Goal: Complete application form

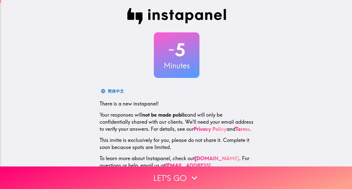
scroll to position [22, 0]
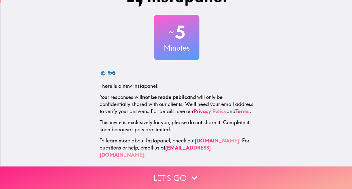
click at [189, 173] on icon "button" at bounding box center [194, 178] width 11 height 11
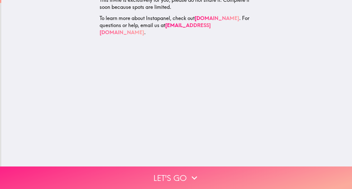
scroll to position [0, 0]
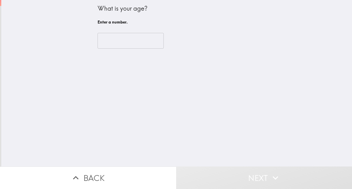
click at [142, 41] on input "number" at bounding box center [131, 41] width 66 height 16
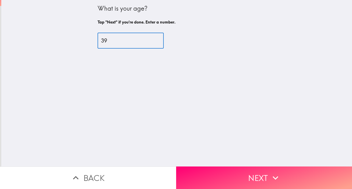
click at [142, 40] on input "39" at bounding box center [131, 41] width 66 height 16
type input "40"
click at [158, 40] on input "40" at bounding box center [131, 41] width 66 height 16
click at [116, 40] on input "40" at bounding box center [131, 41] width 66 height 16
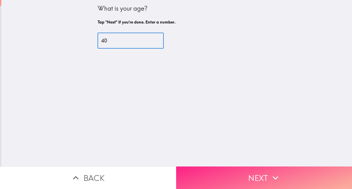
click at [109, 38] on input "40" at bounding box center [131, 41] width 66 height 16
click at [133, 43] on input "40" at bounding box center [131, 41] width 66 height 16
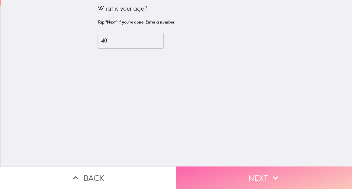
click at [236, 168] on button "Next" at bounding box center [264, 178] width 176 height 23
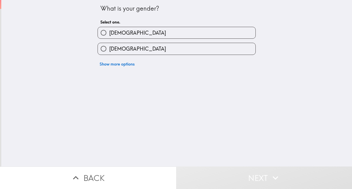
click at [114, 30] on span "[DEMOGRAPHIC_DATA]" at bounding box center [137, 32] width 57 height 7
click at [109, 30] on input "[DEMOGRAPHIC_DATA]" at bounding box center [103, 32] width 11 height 11
radio input "true"
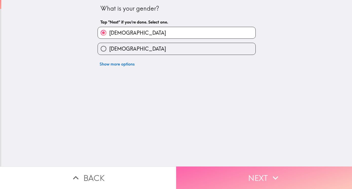
click at [254, 175] on button "Next" at bounding box center [264, 178] width 176 height 23
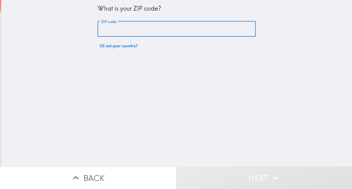
click at [165, 33] on input "ZIP code" at bounding box center [177, 29] width 158 height 16
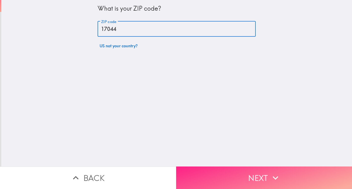
type input "17044"
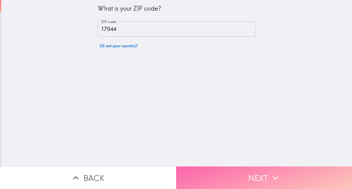
click at [224, 167] on button "Next" at bounding box center [264, 178] width 176 height 23
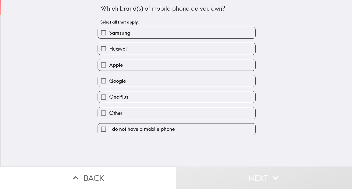
click at [118, 36] on span "Samsung" at bounding box center [119, 32] width 21 height 7
click at [109, 36] on input "Samsung" at bounding box center [103, 32] width 11 height 11
checkbox input "true"
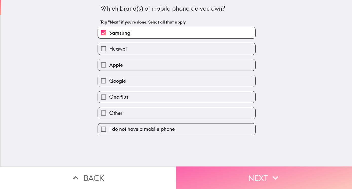
click at [224, 171] on button "Next" at bounding box center [264, 178] width 176 height 23
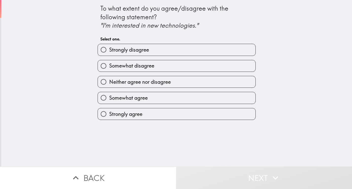
click at [142, 51] on span "Strongly disagree" at bounding box center [129, 49] width 40 height 7
click at [109, 51] on input "Strongly disagree" at bounding box center [103, 49] width 11 height 11
radio input "true"
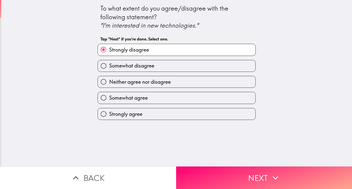
click at [142, 51] on span "Strongly disagree" at bounding box center [129, 49] width 40 height 7
click at [109, 51] on input "Strongly disagree" at bounding box center [103, 49] width 11 height 11
click at [137, 114] on span "Strongly agree" at bounding box center [125, 114] width 33 height 7
click at [109, 114] on input "Strongly agree" at bounding box center [103, 113] width 11 height 11
radio input "true"
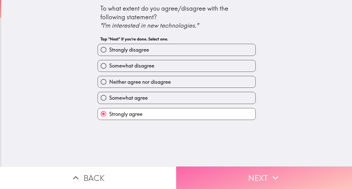
click at [230, 171] on button "Next" at bounding box center [264, 178] width 176 height 23
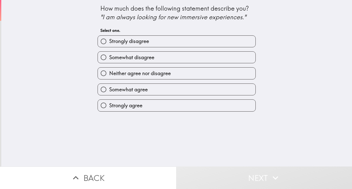
click at [134, 91] on span "Somewhat agree" at bounding box center [128, 89] width 39 height 7
click at [109, 91] on input "Somewhat agree" at bounding box center [103, 89] width 11 height 11
radio input "true"
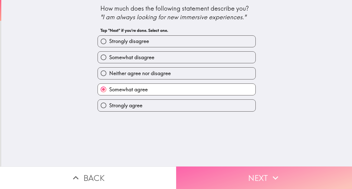
click at [276, 178] on icon "button" at bounding box center [275, 178] width 11 height 11
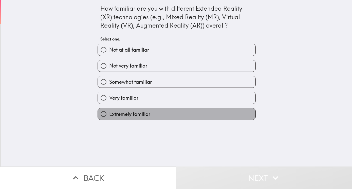
click at [136, 116] on span "Extremely familiar" at bounding box center [129, 114] width 41 height 7
click at [109, 116] on input "Extremely familiar" at bounding box center [103, 113] width 11 height 11
radio input "true"
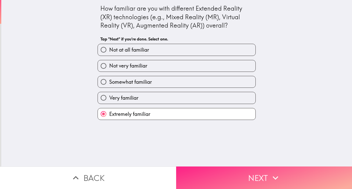
click at [245, 167] on button "Next" at bounding box center [264, 178] width 176 height 23
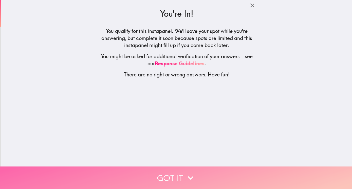
click at [178, 170] on button "Got it" at bounding box center [176, 178] width 352 height 23
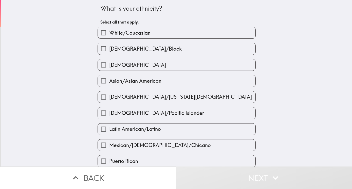
click at [161, 30] on label "White/Caucasian" at bounding box center [177, 32] width 158 height 11
click at [109, 30] on input "White/Caucasian" at bounding box center [103, 32] width 11 height 11
checkbox input "true"
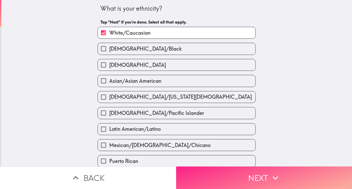
scroll to position [76, 0]
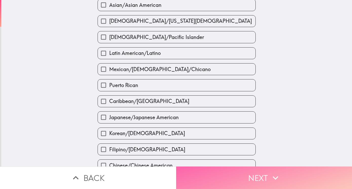
click at [261, 176] on button "Next" at bounding box center [264, 178] width 176 height 23
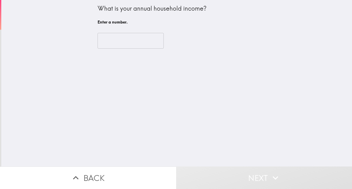
click at [138, 37] on input "number" at bounding box center [131, 41] width 66 height 16
type input "-1"
click at [159, 41] on input "-1" at bounding box center [131, 41] width 66 height 16
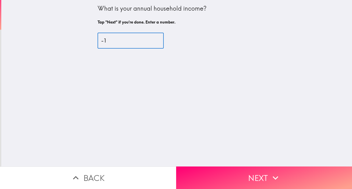
click at [134, 41] on input "-1" at bounding box center [131, 41] width 66 height 16
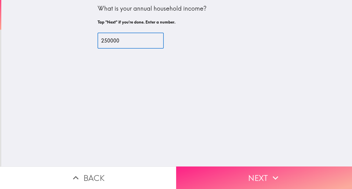
type input "250000"
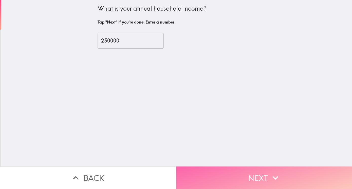
click at [234, 167] on button "Next" at bounding box center [264, 178] width 176 height 23
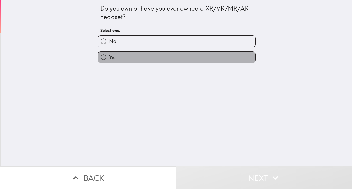
click at [119, 59] on label "Yes" at bounding box center [177, 57] width 158 height 11
click at [109, 59] on input "Yes" at bounding box center [103, 57] width 11 height 11
radio input "true"
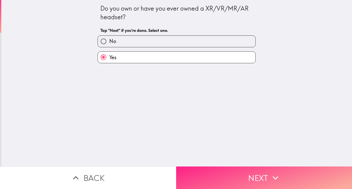
click at [246, 167] on button "Next" at bounding box center [264, 178] width 176 height 23
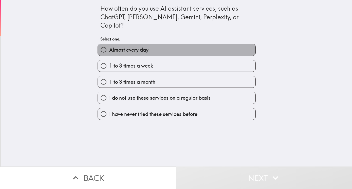
click at [124, 46] on span "Almost every day" at bounding box center [128, 49] width 39 height 7
click at [109, 44] on input "Almost every day" at bounding box center [103, 49] width 11 height 11
radio input "true"
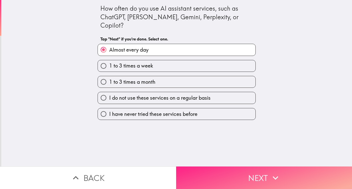
click at [231, 173] on button "Next" at bounding box center [264, 178] width 176 height 23
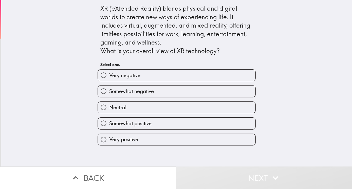
click at [139, 138] on label "Very positive" at bounding box center [177, 139] width 158 height 11
click at [109, 138] on input "Very positive" at bounding box center [103, 139] width 11 height 11
radio input "true"
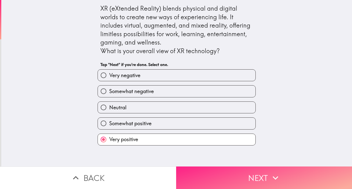
click at [237, 175] on button "Next" at bounding box center [264, 178] width 176 height 23
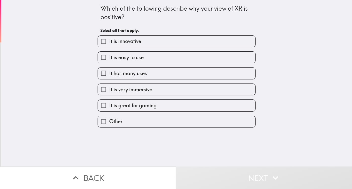
click at [139, 103] on span "It is great for gaming" at bounding box center [132, 105] width 47 height 7
click at [109, 103] on input "It is great for gaming" at bounding box center [103, 105] width 11 height 11
checkbox input "true"
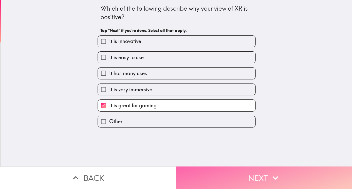
click at [244, 172] on button "Next" at bounding box center [264, 178] width 176 height 23
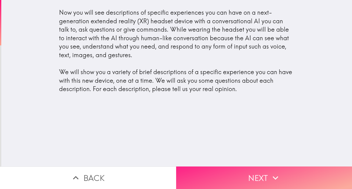
click at [246, 170] on button "Next" at bounding box center [264, 178] width 176 height 23
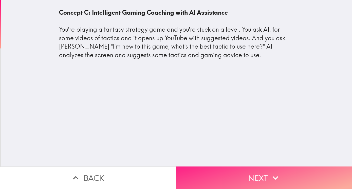
click at [239, 176] on button "Next" at bounding box center [264, 178] width 176 height 23
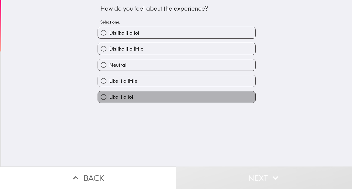
click at [143, 100] on label "Like it a lot" at bounding box center [177, 96] width 158 height 11
click at [109, 100] on input "Like it a lot" at bounding box center [103, 96] width 11 height 11
radio input "true"
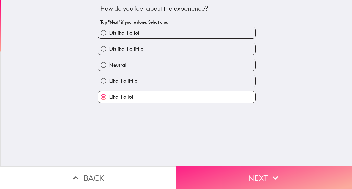
click at [260, 173] on button "Next" at bounding box center [264, 178] width 176 height 23
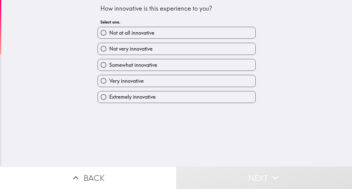
click at [152, 101] on label "Extremely innovative" at bounding box center [177, 96] width 158 height 11
click at [109, 101] on input "Extremely innovative" at bounding box center [103, 96] width 11 height 11
radio input "true"
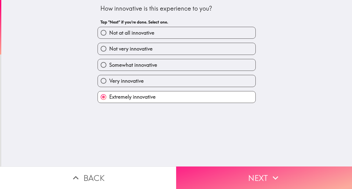
click at [252, 171] on button "Next" at bounding box center [264, 178] width 176 height 23
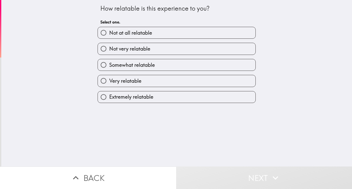
click at [140, 79] on label "Very relatable" at bounding box center [177, 80] width 158 height 11
click at [109, 79] on input "Very relatable" at bounding box center [103, 80] width 11 height 11
radio input "true"
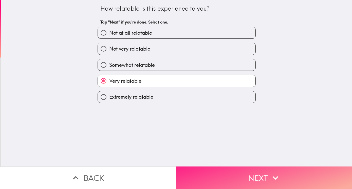
click at [236, 175] on button "Next" at bounding box center [264, 178] width 176 height 23
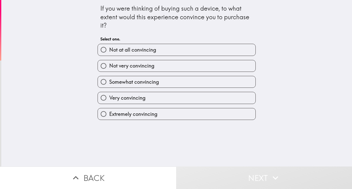
click at [131, 119] on label "Extremely convincing" at bounding box center [177, 113] width 158 height 11
click at [109, 119] on input "Extremely convincing" at bounding box center [103, 113] width 11 height 11
radio input "true"
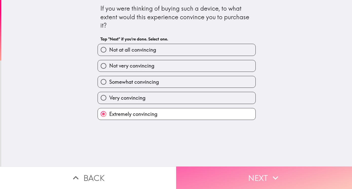
click at [254, 171] on button "Next" at bounding box center [264, 178] width 176 height 23
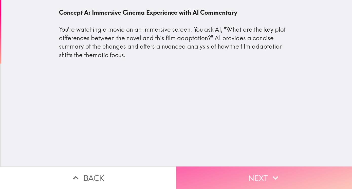
click at [233, 167] on button "Next" at bounding box center [264, 178] width 176 height 23
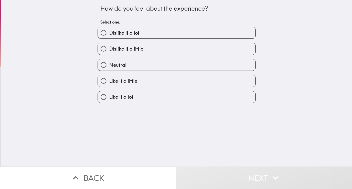
click at [136, 96] on label "Like it a lot" at bounding box center [177, 96] width 158 height 11
click at [109, 96] on input "Like it a lot" at bounding box center [103, 96] width 11 height 11
radio input "true"
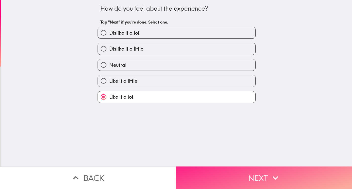
click at [236, 171] on button "Next" at bounding box center [264, 178] width 176 height 23
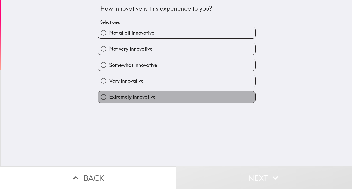
click at [132, 95] on span "Extremely innovative" at bounding box center [132, 96] width 46 height 7
click at [109, 95] on input "Extremely innovative" at bounding box center [103, 96] width 11 height 11
radio input "true"
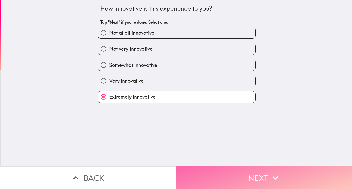
click at [237, 174] on button "Next" at bounding box center [264, 178] width 176 height 23
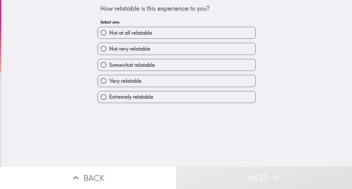
click at [152, 83] on label "Very relatable" at bounding box center [177, 80] width 158 height 11
click at [109, 83] on input "Very relatable" at bounding box center [103, 80] width 11 height 11
radio input "true"
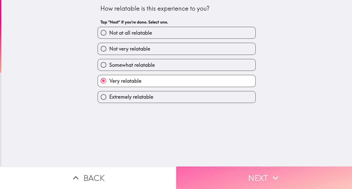
click at [233, 170] on button "Next" at bounding box center [264, 178] width 176 height 23
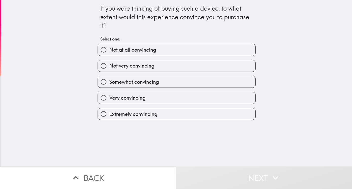
click at [153, 114] on span "Extremely convincing" at bounding box center [133, 114] width 48 height 7
click at [109, 114] on input "Extremely convincing" at bounding box center [103, 113] width 11 height 11
radio input "true"
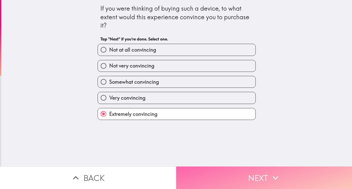
click at [214, 167] on button "Next" at bounding box center [264, 178] width 176 height 23
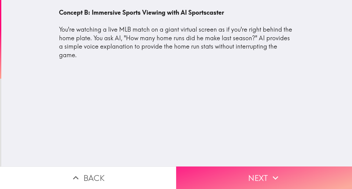
click at [253, 169] on button "Next" at bounding box center [264, 178] width 176 height 23
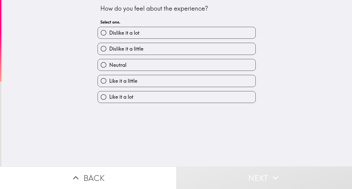
click at [136, 97] on label "Like it a lot" at bounding box center [177, 96] width 158 height 11
click at [109, 97] on input "Like it a lot" at bounding box center [103, 96] width 11 height 11
radio input "true"
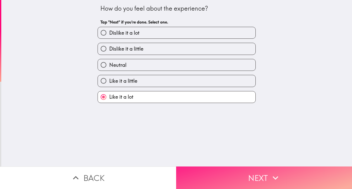
click at [226, 169] on button "Next" at bounding box center [264, 178] width 176 height 23
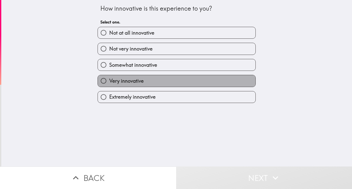
click at [160, 79] on label "Very innovative" at bounding box center [177, 80] width 158 height 11
click at [109, 79] on input "Very innovative" at bounding box center [103, 80] width 11 height 11
radio input "true"
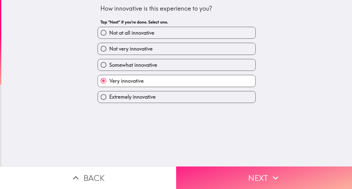
click at [235, 169] on button "Next" at bounding box center [264, 178] width 176 height 23
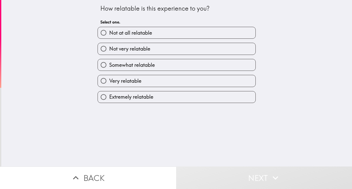
click at [174, 96] on label "Extremely relatable" at bounding box center [177, 96] width 158 height 11
click at [109, 96] on input "Extremely relatable" at bounding box center [103, 96] width 11 height 11
radio input "true"
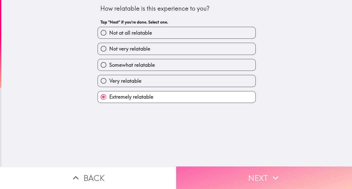
click at [235, 172] on button "Next" at bounding box center [264, 178] width 176 height 23
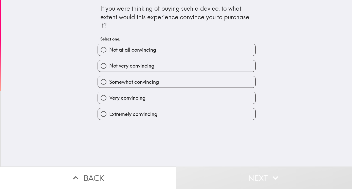
click at [149, 113] on span "Extremely convincing" at bounding box center [133, 114] width 48 height 7
click at [109, 113] on input "Extremely convincing" at bounding box center [103, 113] width 11 height 11
radio input "true"
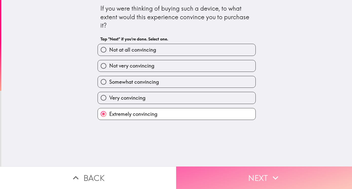
click at [228, 175] on button "Next" at bounding box center [264, 178] width 176 height 23
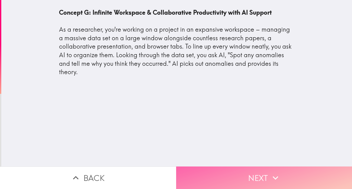
click at [249, 170] on button "Next" at bounding box center [264, 178] width 176 height 23
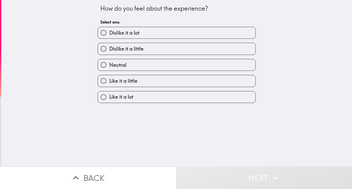
click at [151, 97] on label "Like it a lot" at bounding box center [177, 96] width 158 height 11
click at [109, 97] on input "Like it a lot" at bounding box center [103, 96] width 11 height 11
radio input "true"
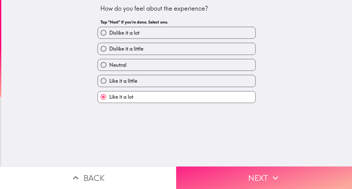
click at [263, 173] on button "Next" at bounding box center [264, 178] width 176 height 23
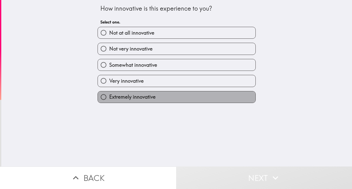
click at [144, 95] on span "Extremely innovative" at bounding box center [132, 96] width 46 height 7
click at [109, 95] on input "Extremely innovative" at bounding box center [103, 96] width 11 height 11
radio input "true"
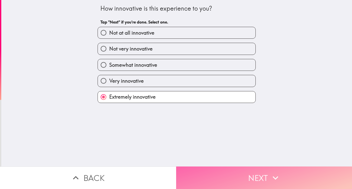
click at [254, 177] on button "Next" at bounding box center [264, 178] width 176 height 23
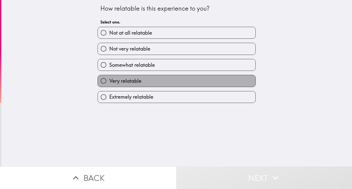
click at [157, 84] on label "Very relatable" at bounding box center [177, 80] width 158 height 11
click at [109, 84] on input "Very relatable" at bounding box center [103, 80] width 11 height 11
radio input "true"
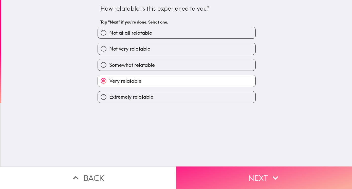
click at [240, 169] on button "Next" at bounding box center [264, 178] width 176 height 23
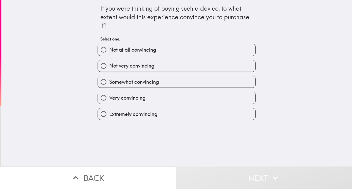
click at [168, 116] on label "Extremely convincing" at bounding box center [177, 113] width 158 height 11
click at [109, 116] on input "Extremely convincing" at bounding box center [103, 113] width 11 height 11
radio input "true"
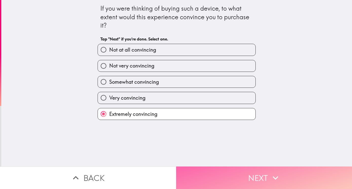
click at [253, 179] on button "Next" at bounding box center [264, 178] width 176 height 23
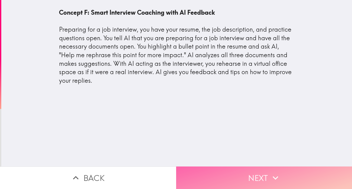
click at [243, 168] on button "Next" at bounding box center [264, 178] width 176 height 23
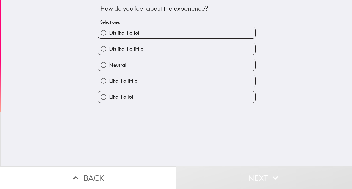
click at [148, 98] on label "Like it a lot" at bounding box center [177, 96] width 158 height 11
click at [109, 98] on input "Like it a lot" at bounding box center [103, 96] width 11 height 11
radio input "true"
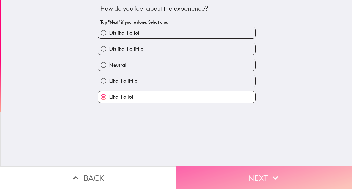
click at [255, 170] on button "Next" at bounding box center [264, 178] width 176 height 23
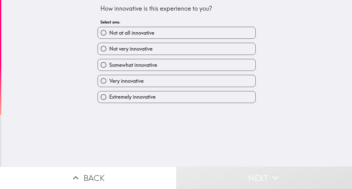
click at [163, 96] on label "Extremely innovative" at bounding box center [177, 96] width 158 height 11
click at [109, 96] on input "Extremely innovative" at bounding box center [103, 96] width 11 height 11
radio input "true"
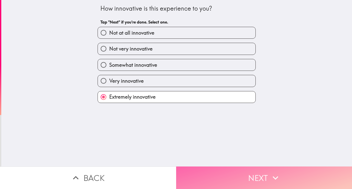
click at [235, 175] on button "Next" at bounding box center [264, 178] width 176 height 23
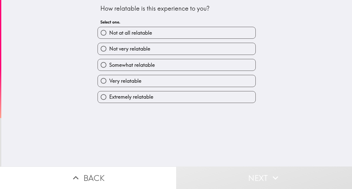
click at [156, 81] on label "Very relatable" at bounding box center [177, 80] width 158 height 11
click at [109, 81] on input "Very relatable" at bounding box center [103, 80] width 11 height 11
radio input "true"
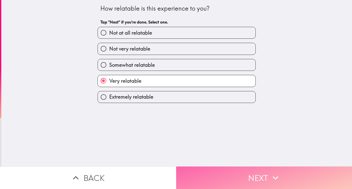
click at [228, 167] on button "Next" at bounding box center [264, 178] width 176 height 23
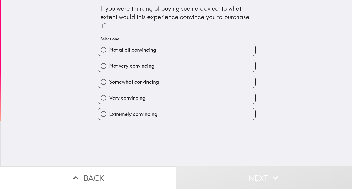
click at [163, 113] on label "Extremely convincing" at bounding box center [177, 113] width 158 height 11
click at [109, 113] on input "Extremely convincing" at bounding box center [103, 113] width 11 height 11
radio input "true"
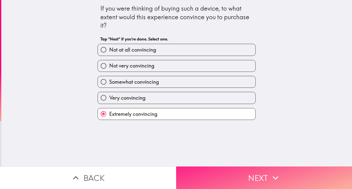
click at [233, 178] on button "Next" at bounding box center [264, 178] width 176 height 23
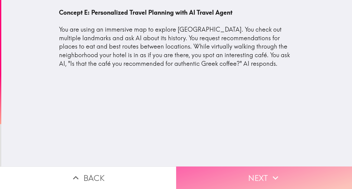
click at [244, 179] on button "Next" at bounding box center [264, 178] width 176 height 23
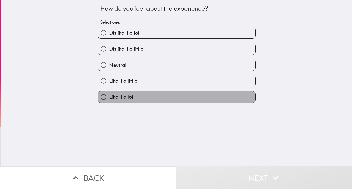
click at [131, 100] on label "Like it a lot" at bounding box center [177, 96] width 158 height 11
click at [109, 100] on input "Like it a lot" at bounding box center [103, 96] width 11 height 11
radio input "true"
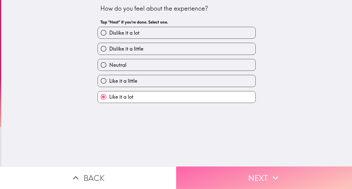
click at [248, 168] on button "Next" at bounding box center [264, 178] width 176 height 23
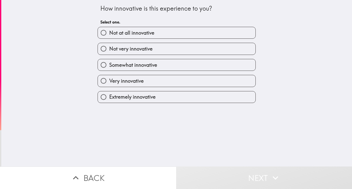
click at [146, 98] on span "Extremely innovative" at bounding box center [132, 96] width 46 height 7
click at [109, 98] on input "Extremely innovative" at bounding box center [103, 96] width 11 height 11
radio input "true"
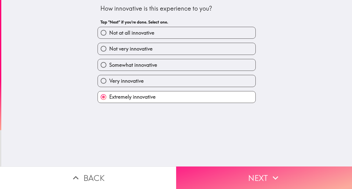
click at [227, 171] on button "Next" at bounding box center [264, 178] width 176 height 23
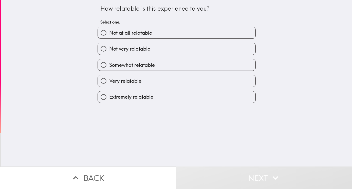
click at [148, 83] on label "Very relatable" at bounding box center [177, 80] width 158 height 11
click at [109, 83] on input "Very relatable" at bounding box center [103, 80] width 11 height 11
radio input "true"
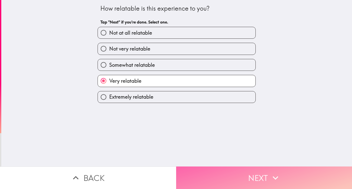
click at [237, 173] on button "Next" at bounding box center [264, 178] width 176 height 23
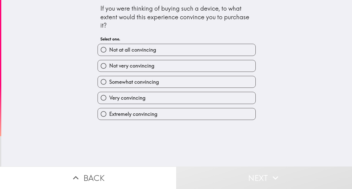
click at [186, 109] on label "Extremely convincing" at bounding box center [177, 113] width 158 height 11
click at [109, 109] on input "Extremely convincing" at bounding box center [103, 113] width 11 height 11
radio input "true"
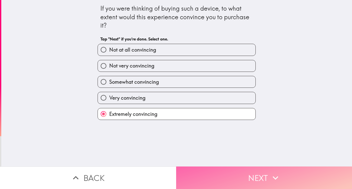
click at [256, 175] on button "Next" at bounding box center [264, 178] width 176 height 23
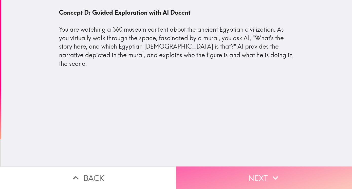
click at [240, 167] on button "Next" at bounding box center [264, 178] width 176 height 23
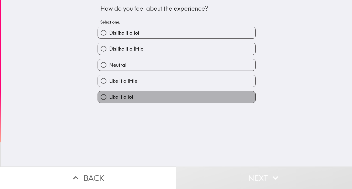
click at [168, 98] on label "Like it a lot" at bounding box center [177, 96] width 158 height 11
click at [109, 98] on input "Like it a lot" at bounding box center [103, 96] width 11 height 11
radio input "true"
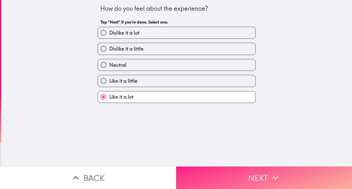
click at [253, 171] on button "Next" at bounding box center [264, 178] width 176 height 23
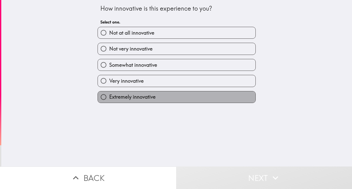
click at [178, 97] on label "Extremely innovative" at bounding box center [177, 96] width 158 height 11
click at [109, 97] on input "Extremely innovative" at bounding box center [103, 96] width 11 height 11
radio input "true"
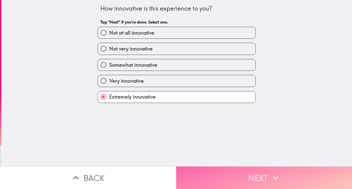
click at [237, 172] on button "Next" at bounding box center [264, 178] width 176 height 23
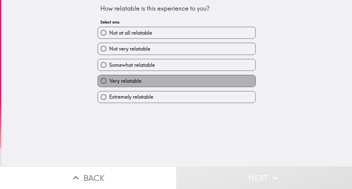
click at [177, 83] on label "Very relatable" at bounding box center [177, 80] width 158 height 11
click at [109, 83] on input "Very relatable" at bounding box center [103, 80] width 11 height 11
radio input "true"
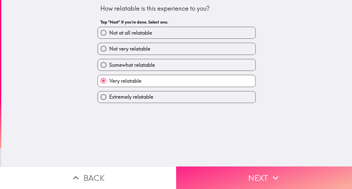
click at [257, 172] on button "Next" at bounding box center [264, 178] width 176 height 23
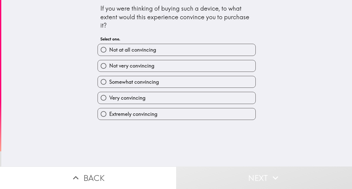
click at [165, 120] on label "Extremely convincing" at bounding box center [177, 113] width 158 height 11
click at [109, 120] on input "Extremely convincing" at bounding box center [103, 113] width 11 height 11
radio input "true"
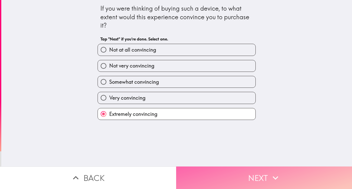
click at [243, 176] on button "Next" at bounding box center [264, 178] width 176 height 23
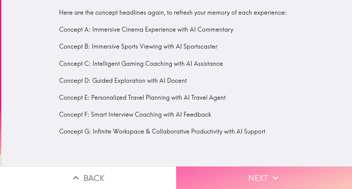
click at [205, 177] on button "Next" at bounding box center [264, 178] width 176 height 23
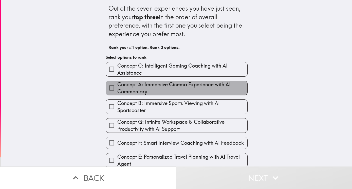
click at [129, 86] on span "Concept A: Immersive Cinema Experience with AI Commentary" at bounding box center [182, 88] width 130 height 14
click at [117, 86] on input "Concept A: Immersive Cinema Experience with AI Commentary" at bounding box center [111, 87] width 11 height 11
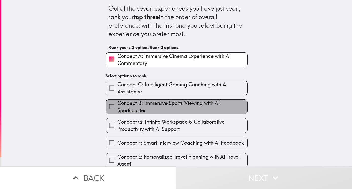
click at [147, 108] on span "Concept B: Immersive Sports Viewing with AI Sportscaster" at bounding box center [182, 107] width 130 height 14
click at [117, 108] on input "Concept B: Immersive Sports Viewing with AI Sportscaster" at bounding box center [111, 106] width 11 height 11
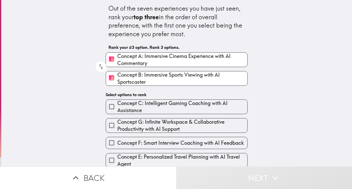
click at [158, 123] on span "Concept G: Infinite Workspace & Collaborative Productivity with AI Support" at bounding box center [182, 126] width 130 height 14
click at [117, 123] on input "Concept G: Infinite Workspace & Collaborative Productivity with AI Support" at bounding box center [111, 125] width 11 height 11
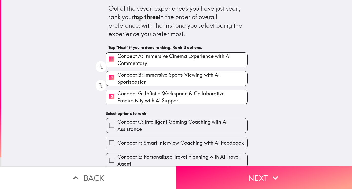
click at [164, 125] on span "Concept C: Intelligent Gaming Coaching with AI Assistance" at bounding box center [182, 126] width 130 height 14
click at [117, 125] on input "Concept C: Intelligent Gaming Coaching with AI Assistance" at bounding box center [111, 125] width 11 height 11
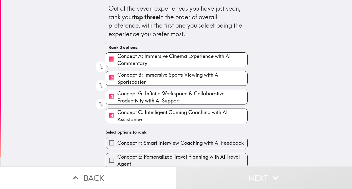
scroll to position [22, 0]
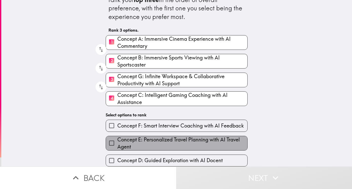
click at [152, 136] on span "Concept E: Personalized Travel Planning with AI Travel Agent" at bounding box center [182, 143] width 130 height 14
click at [117, 138] on input "Concept E: Personalized Travel Planning with AI Travel Agent" at bounding box center [111, 143] width 11 height 11
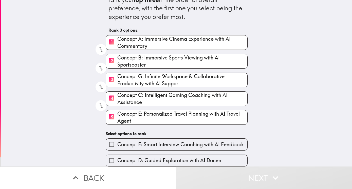
click at [172, 141] on span "Concept F: Smart Interview Coaching with AI Feedback" at bounding box center [180, 144] width 126 height 7
click at [117, 140] on input "Concept F: Smart Interview Coaching with AI Feedback" at bounding box center [111, 144] width 11 height 11
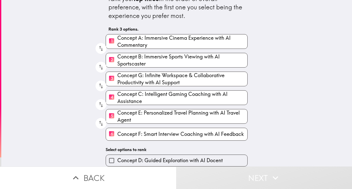
click at [173, 157] on span "Concept D: Guided Exploration with AI Docent" at bounding box center [169, 160] width 105 height 7
click at [117, 155] on input "Concept D: Guided Exploration with AI Docent" at bounding box center [111, 160] width 11 height 11
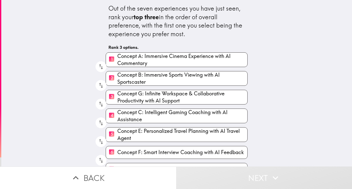
scroll to position [14, 0]
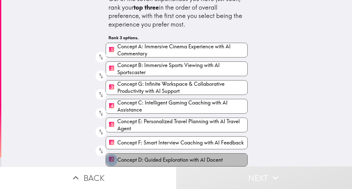
click at [111, 154] on input "7 Concept D: Guided Exploration with AI Docent" at bounding box center [111, 160] width 11 height 12
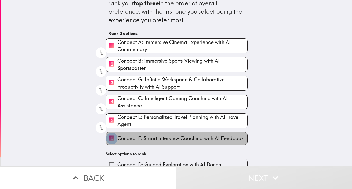
click at [112, 142] on input "6 Concept F: Smart Interview Coaching with AI Feedback" at bounding box center [111, 139] width 11 height 12
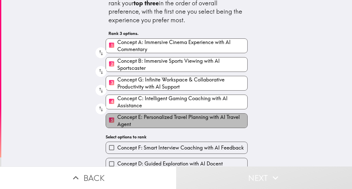
click at [117, 119] on span "Concept E: Personalized Travel Planning with AI Travel Agent" at bounding box center [182, 121] width 130 height 14
click at [116, 119] on input "5 Concept E: Personalized Travel Planning with AI Travel Agent" at bounding box center [111, 121] width 11 height 12
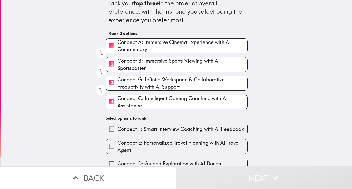
click at [122, 101] on span "Concept C: Intelligent Gaming Coaching with AI Assistance" at bounding box center [182, 102] width 130 height 14
click at [117, 101] on input "4 Concept C: Intelligent Gaming Coaching with AI Assistance" at bounding box center [111, 102] width 11 height 12
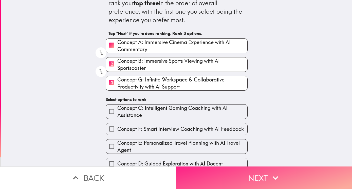
scroll to position [22, 0]
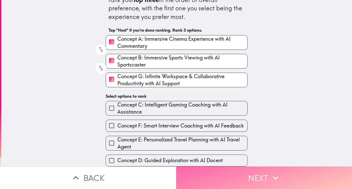
click at [251, 168] on button "Next" at bounding box center [264, 178] width 176 height 23
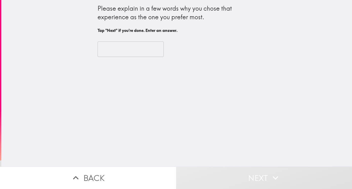
click at [129, 50] on input "text" at bounding box center [131, 50] width 66 height 16
click at [148, 53] on input "text" at bounding box center [131, 50] width 66 height 16
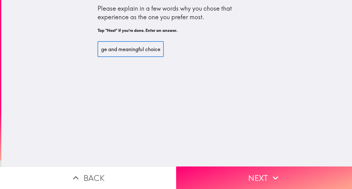
scroll to position [0, 142]
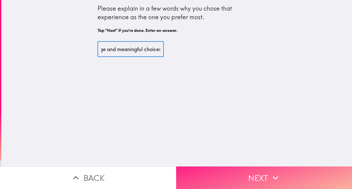
type input "it feel the most exciting and immersive, offering unique challehge and meaningf…"
click at [228, 170] on button "Next" at bounding box center [264, 178] width 176 height 23
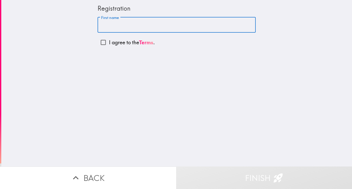
click at [138, 26] on input "First name" at bounding box center [177, 25] width 158 height 16
click at [99, 43] on input "I agree to the Terms ." at bounding box center [103, 42] width 11 height 11
checkbox input "true"
click at [178, 26] on input "First name" at bounding box center [177, 25] width 158 height 16
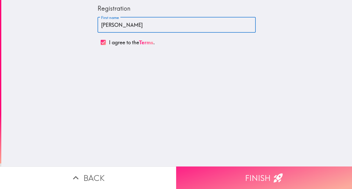
type input "[PERSON_NAME]"
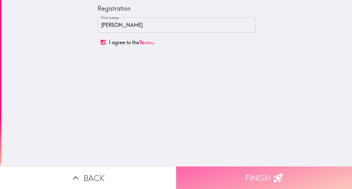
click at [238, 173] on button "Finish" at bounding box center [264, 178] width 176 height 23
